Goal: Information Seeking & Learning: Check status

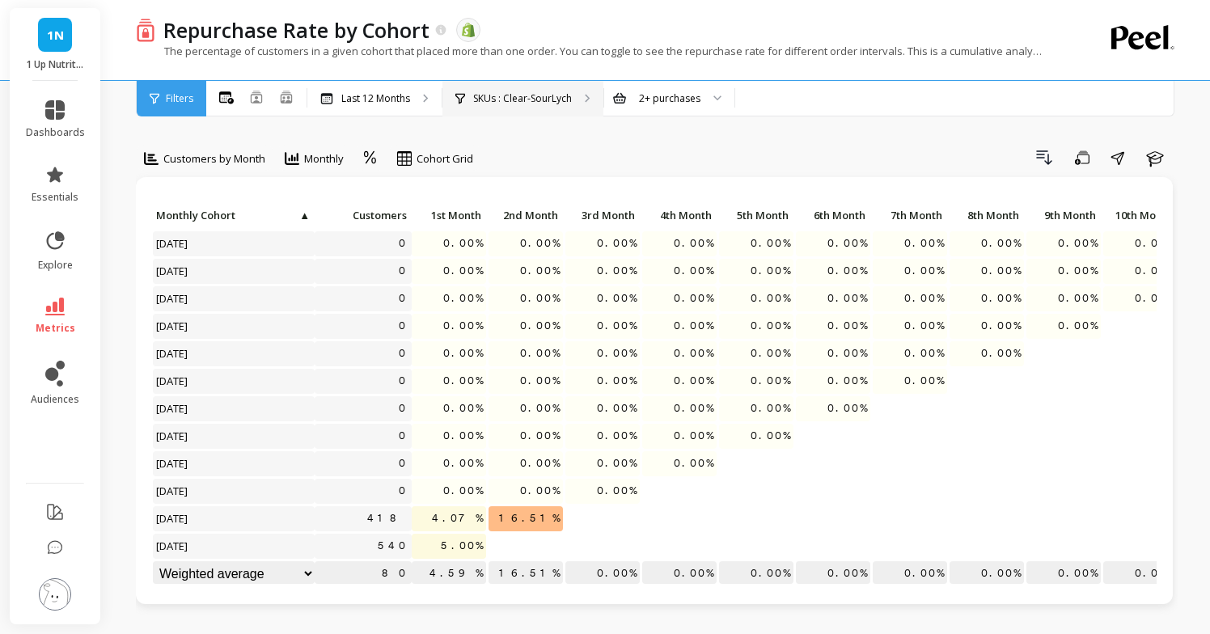
click at [534, 101] on p "SKUs : Clear-SourLych" at bounding box center [522, 98] width 99 height 13
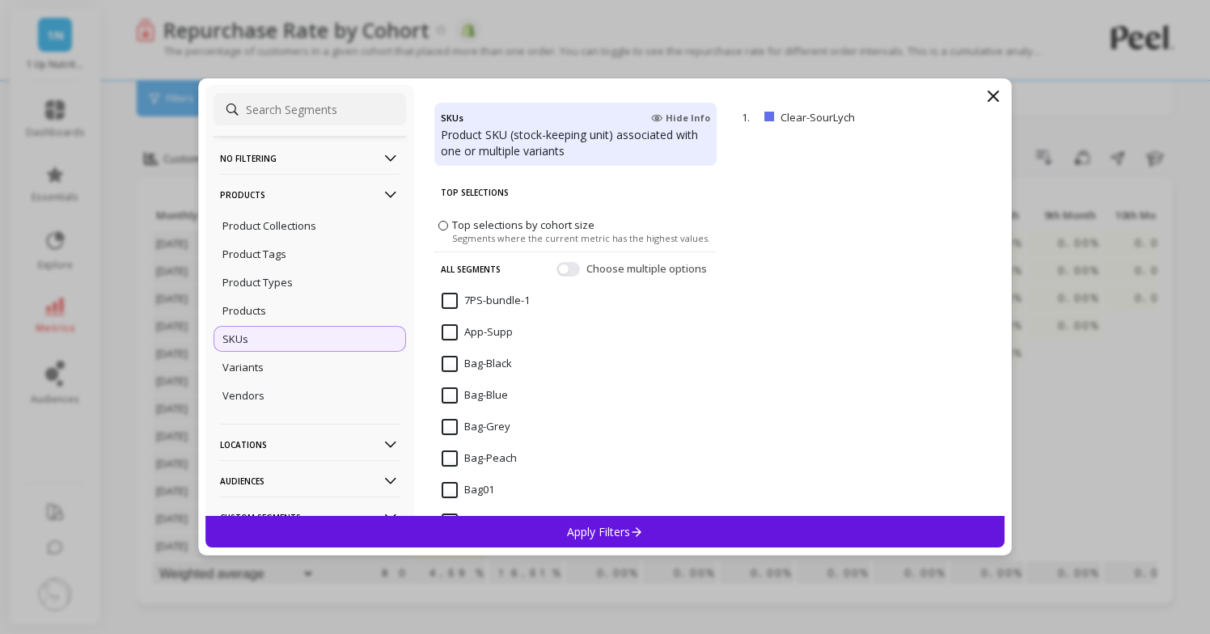
click at [292, 116] on input at bounding box center [310, 109] width 193 height 32
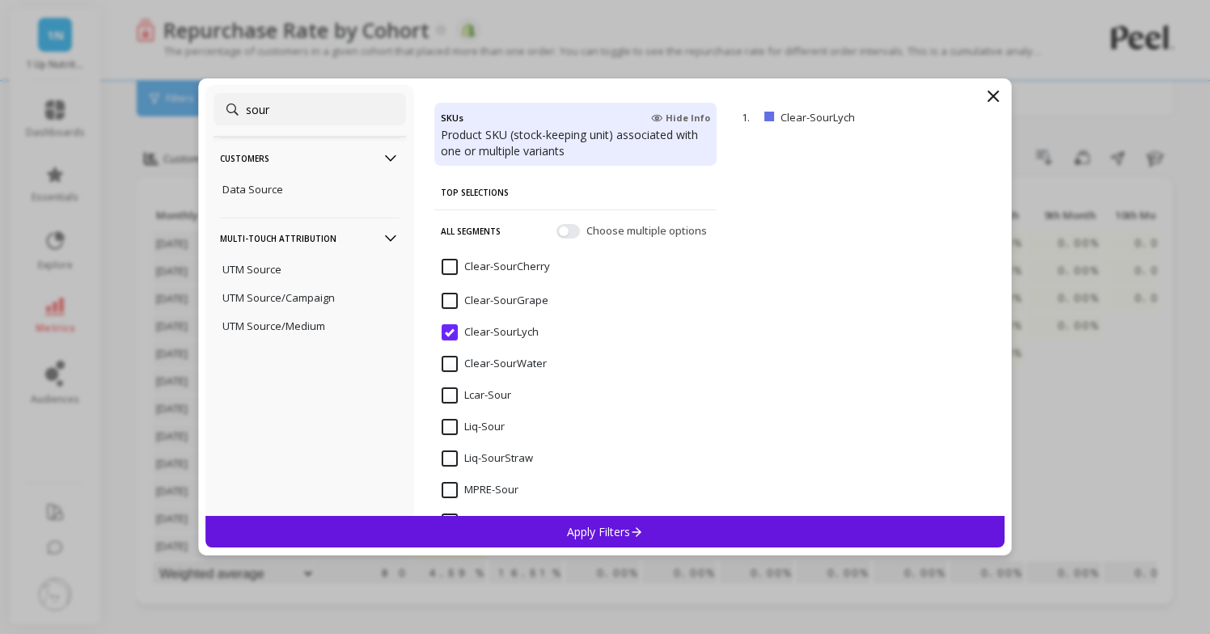
type input "sour"
click at [452, 301] on input "Clear-SourGrape" at bounding box center [495, 301] width 107 height 16
click at [593, 536] on p "Apply Filters" at bounding box center [605, 531] width 77 height 15
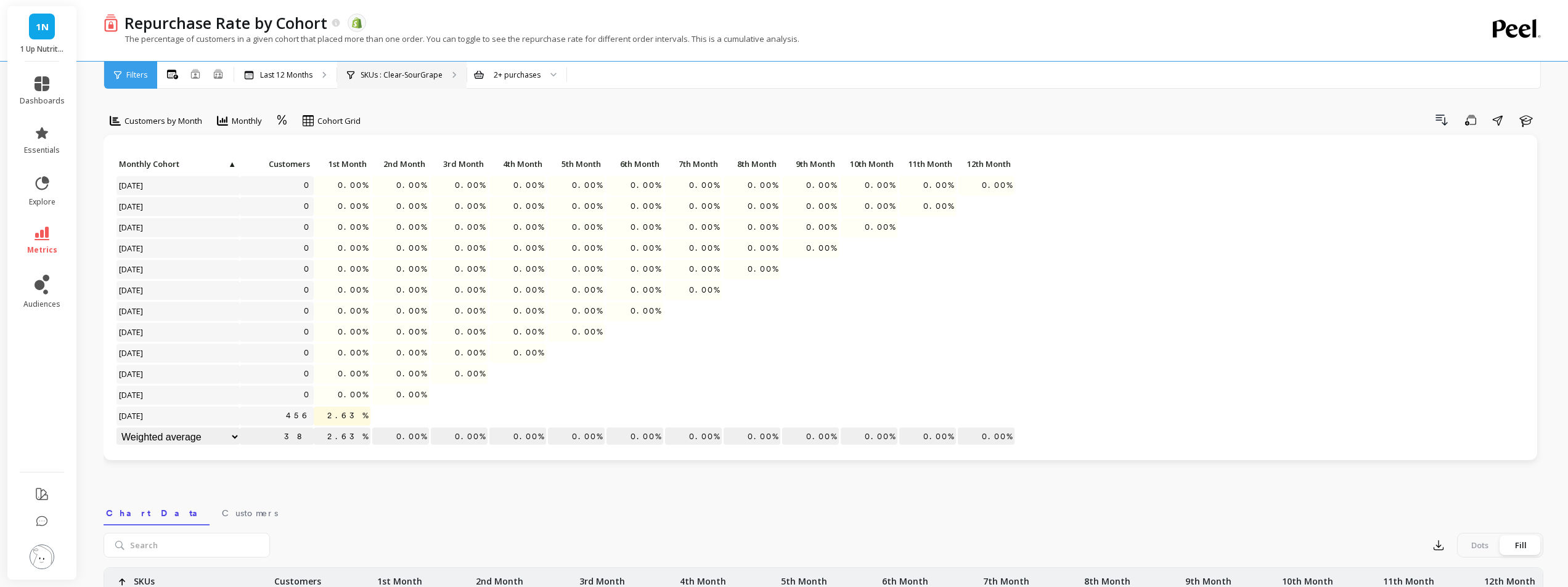
click at [377, 71] on p "SKUs : Clear-SourGrape" at bounding box center [402, 75] width 82 height 10
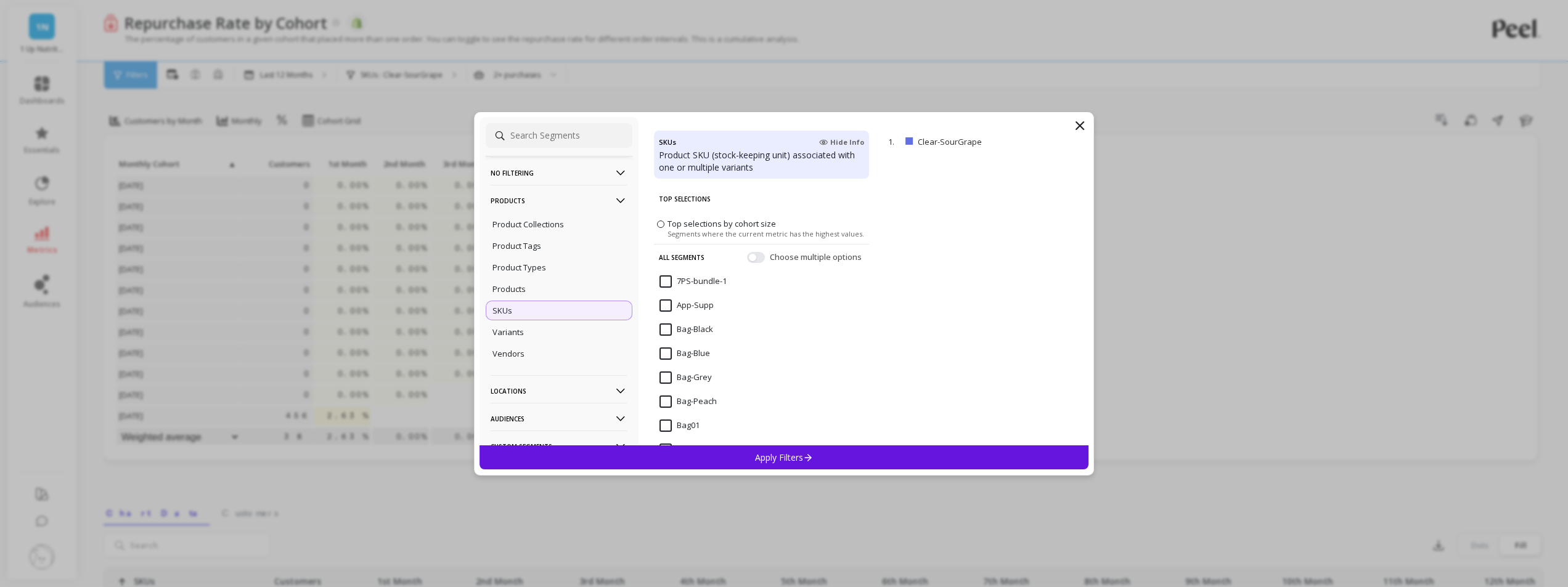
click at [518, 141] on input at bounding box center [558, 136] width 147 height 24
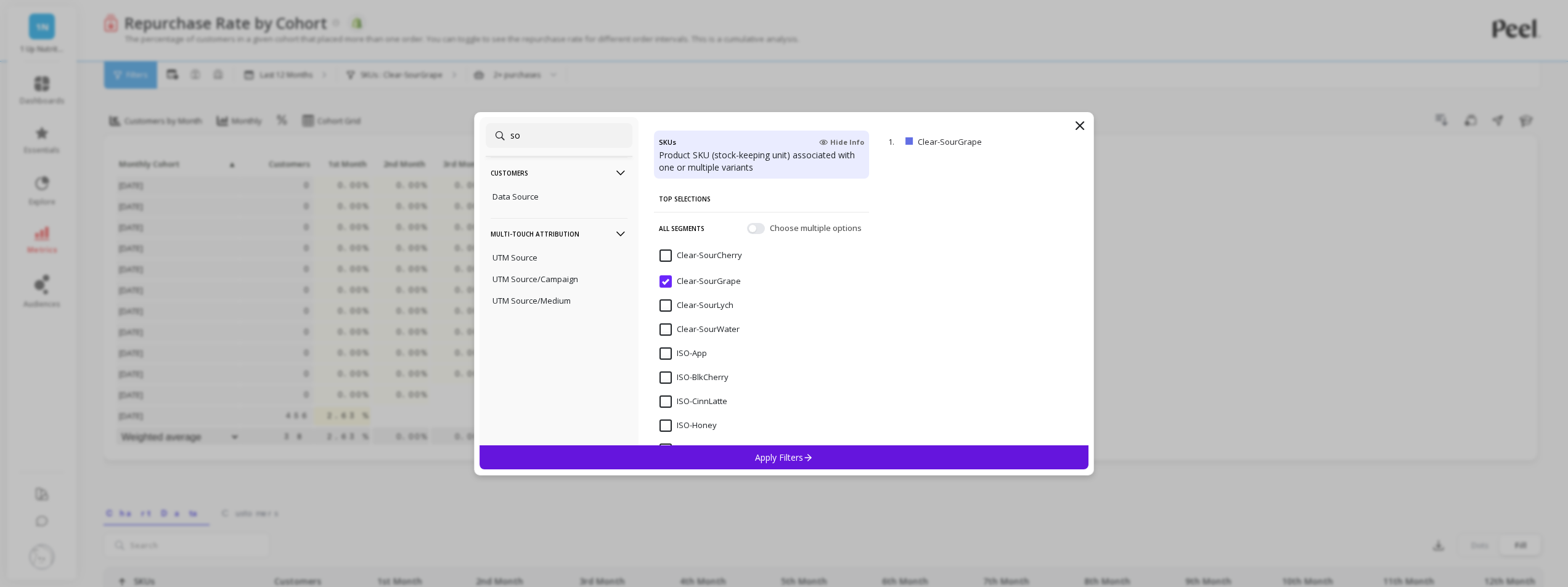
type input "s"
type input "clear-"
click at [666, 327] on input "Clear-SourCherry" at bounding box center [701, 332] width 82 height 12
click at [792, 459] on p "Apply Filters" at bounding box center [784, 457] width 59 height 11
